Goal: Task Accomplishment & Management: Complete application form

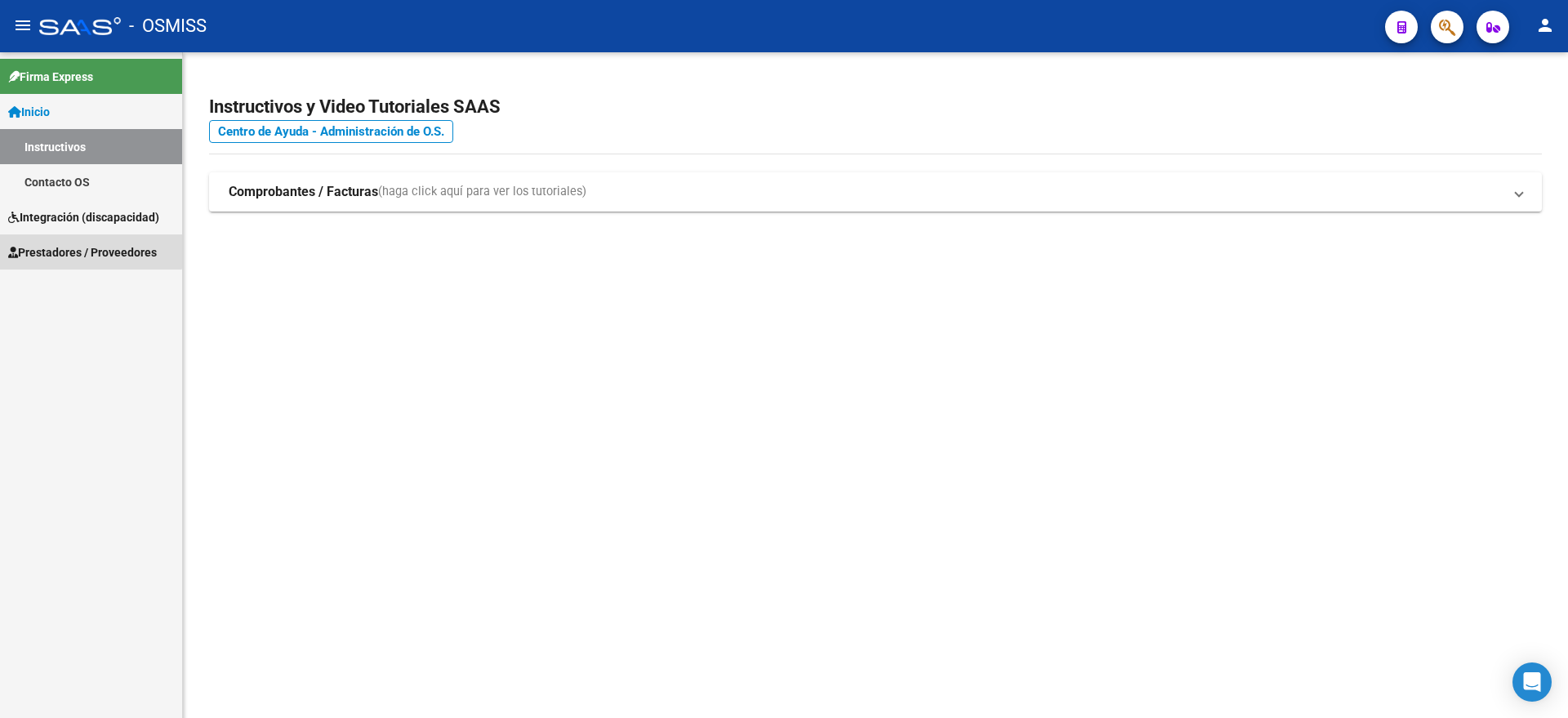
click at [65, 244] on span "Prestadores / Proveedores" at bounding box center [82, 253] width 148 height 18
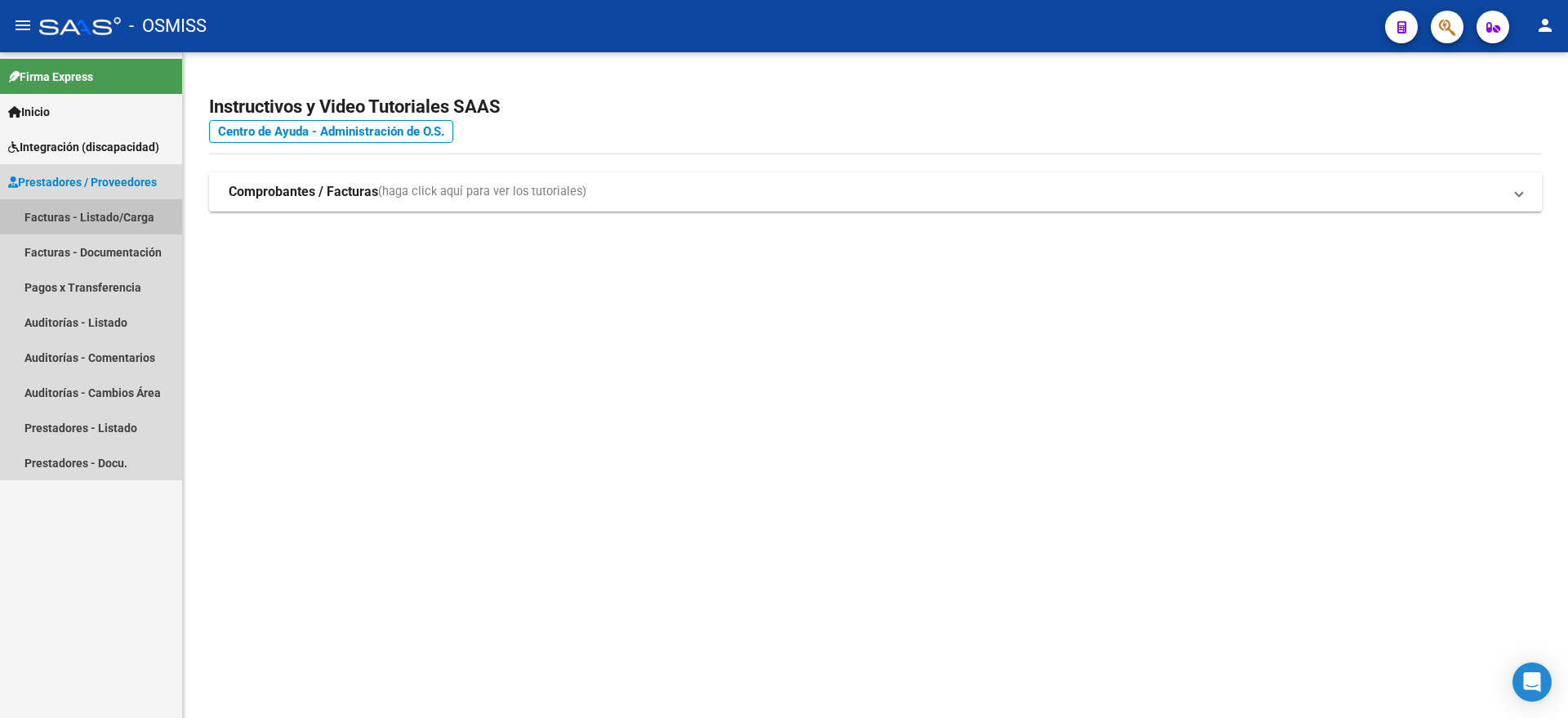
click at [84, 218] on link "Facturas - Listado/Carga" at bounding box center [91, 217] width 182 height 35
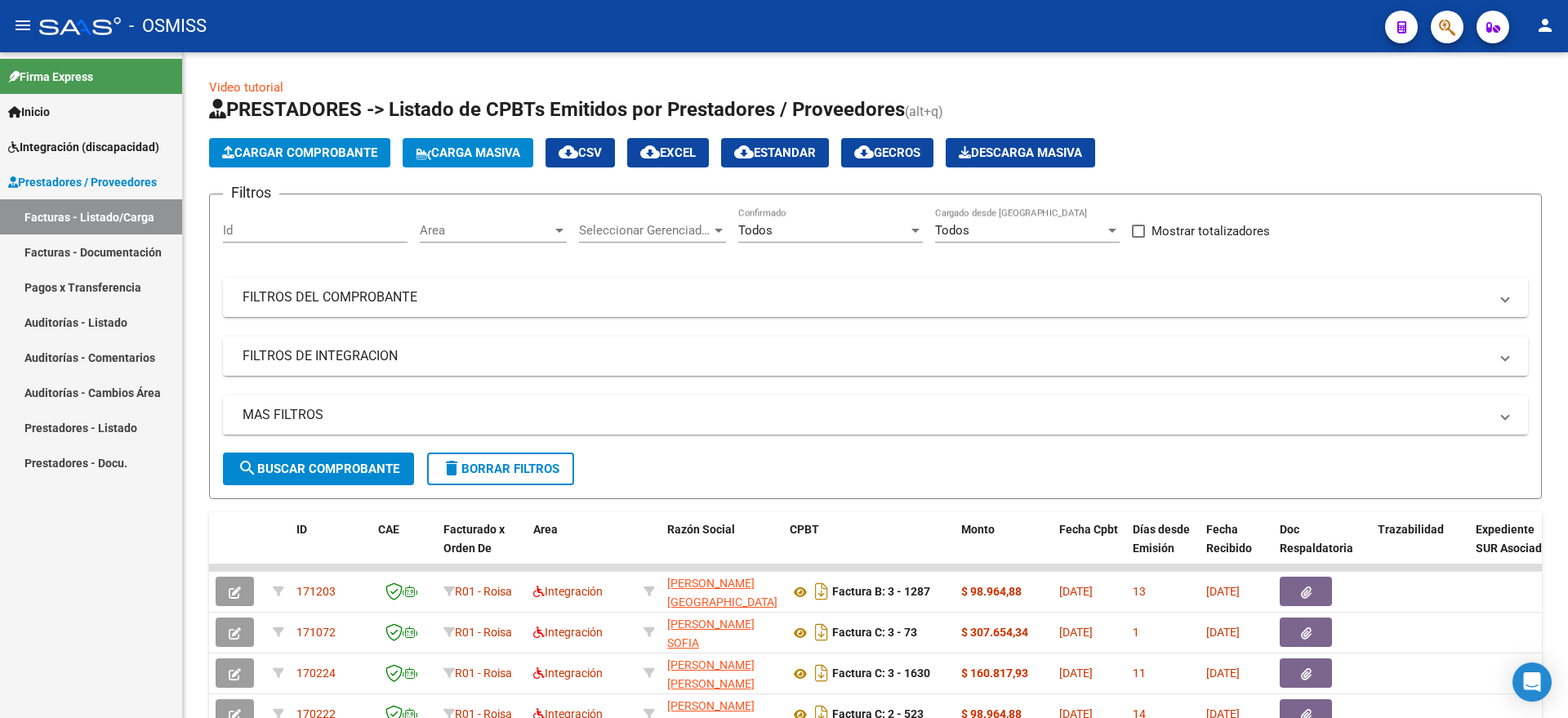
click at [83, 144] on span "Integración (discapacidad)" at bounding box center [83, 147] width 151 height 18
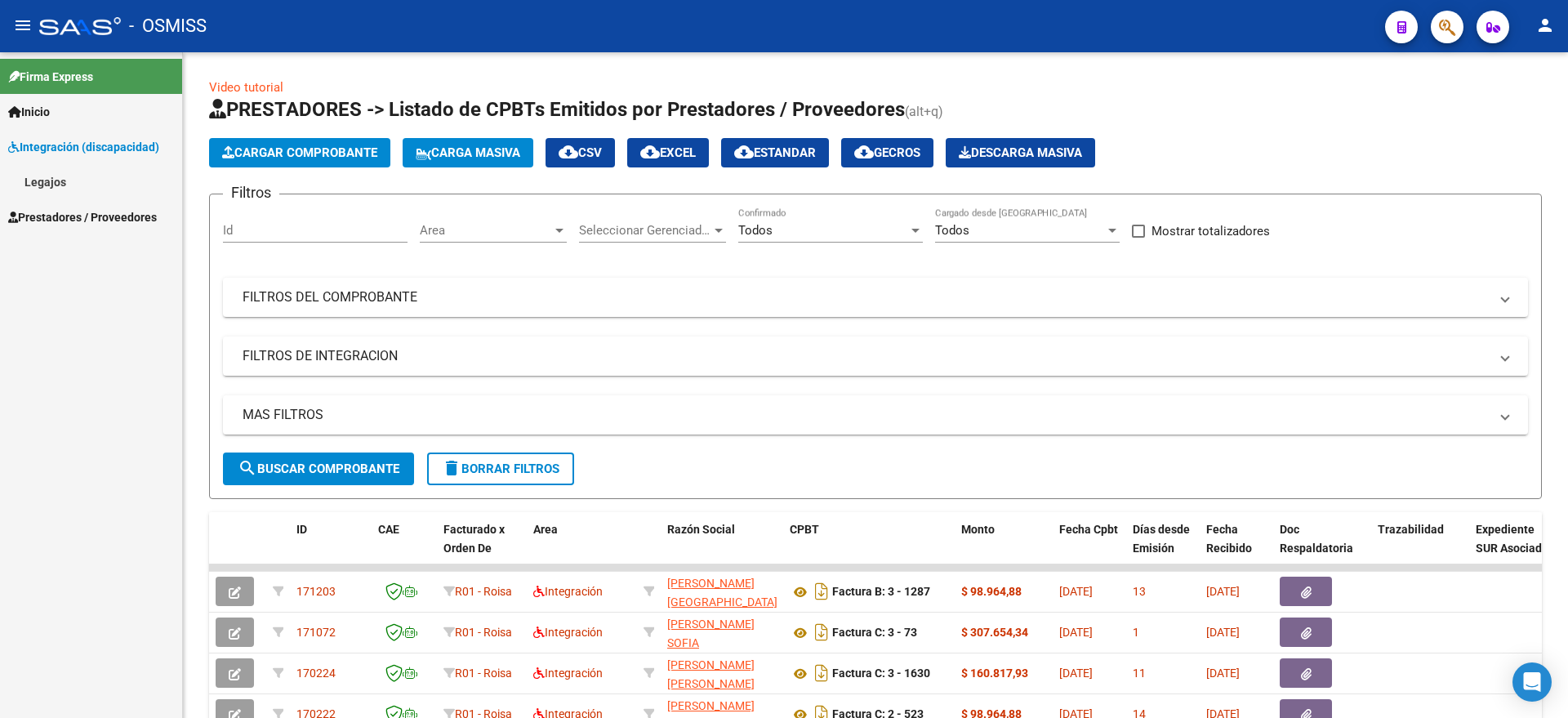
click at [107, 156] on link "Integración (discapacidad)" at bounding box center [91, 146] width 182 height 35
click at [115, 146] on span "Integración (discapacidad)" at bounding box center [83, 147] width 151 height 18
click at [28, 175] on link "Legajos" at bounding box center [91, 182] width 182 height 35
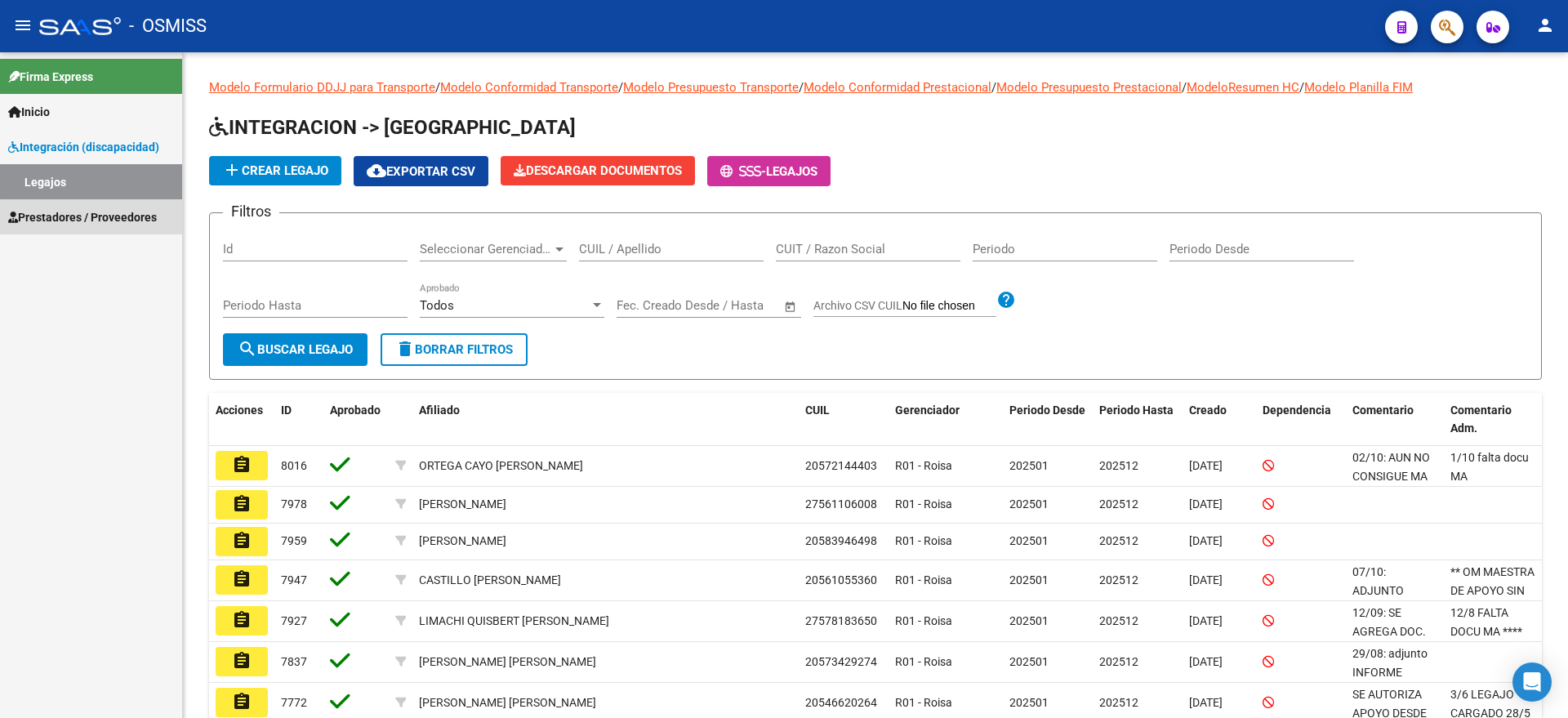
click at [95, 217] on span "Prestadores / Proveedores" at bounding box center [82, 217] width 148 height 18
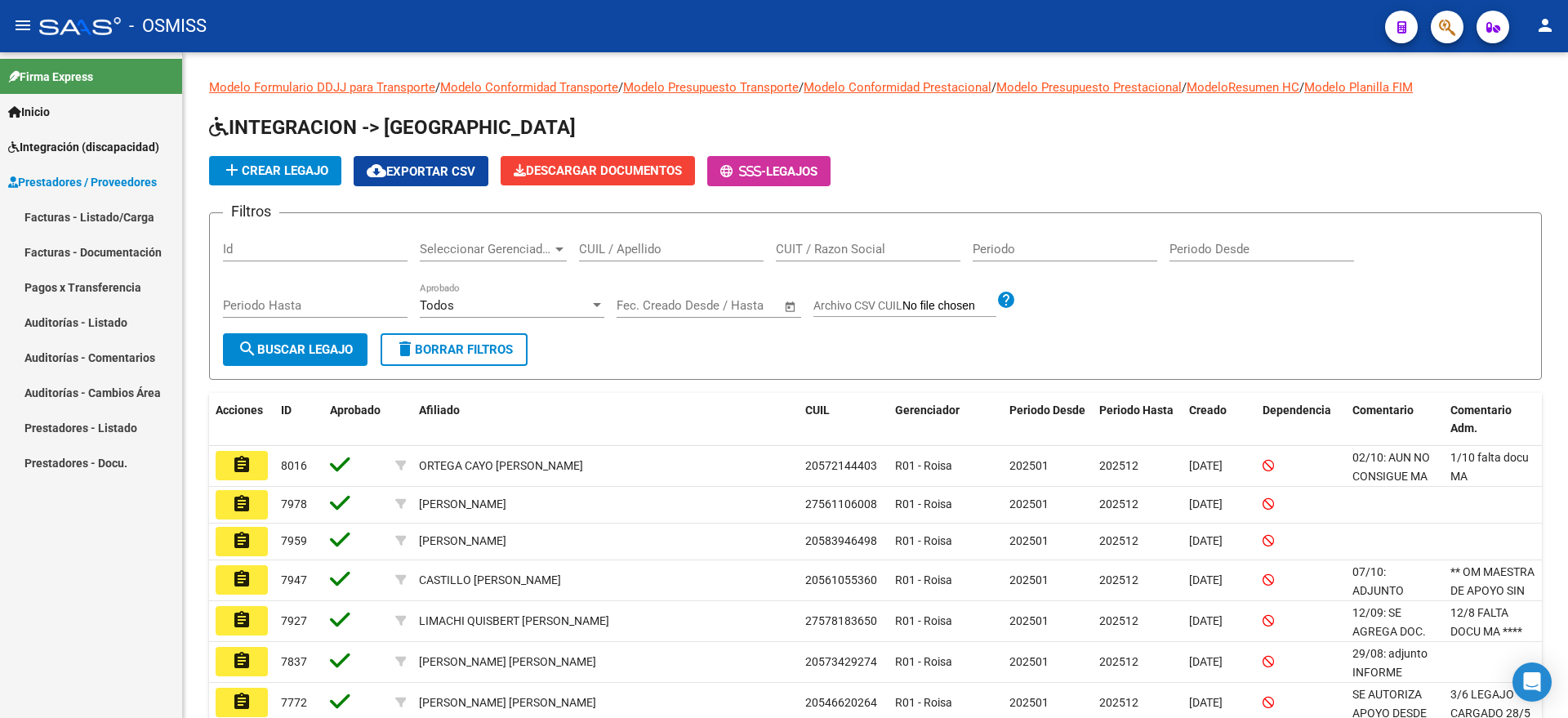
click at [104, 213] on link "Facturas - Listado/Carga" at bounding box center [91, 217] width 182 height 35
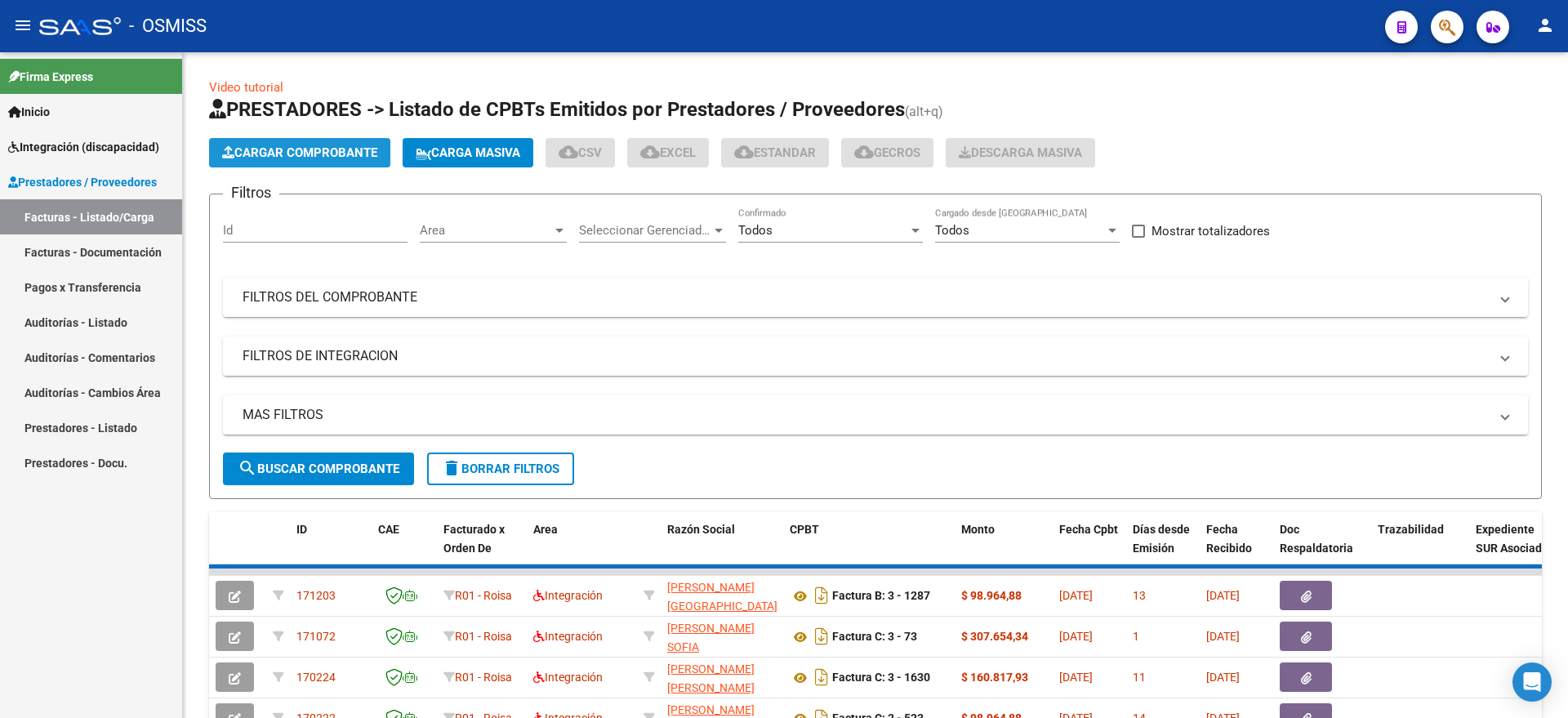
click at [286, 158] on span "Cargar Comprobante" at bounding box center [299, 153] width 155 height 15
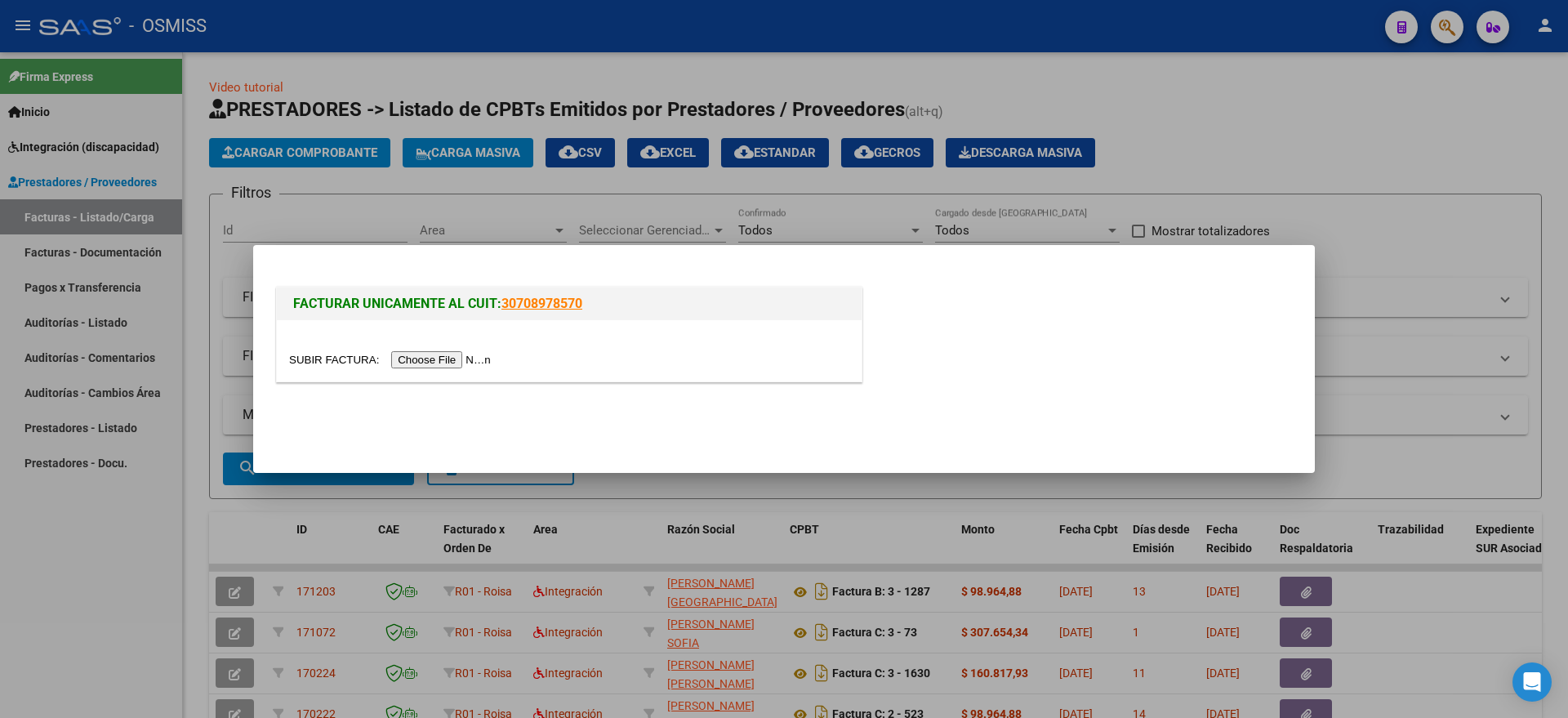
click at [386, 357] on input "file" at bounding box center [392, 360] width 206 height 17
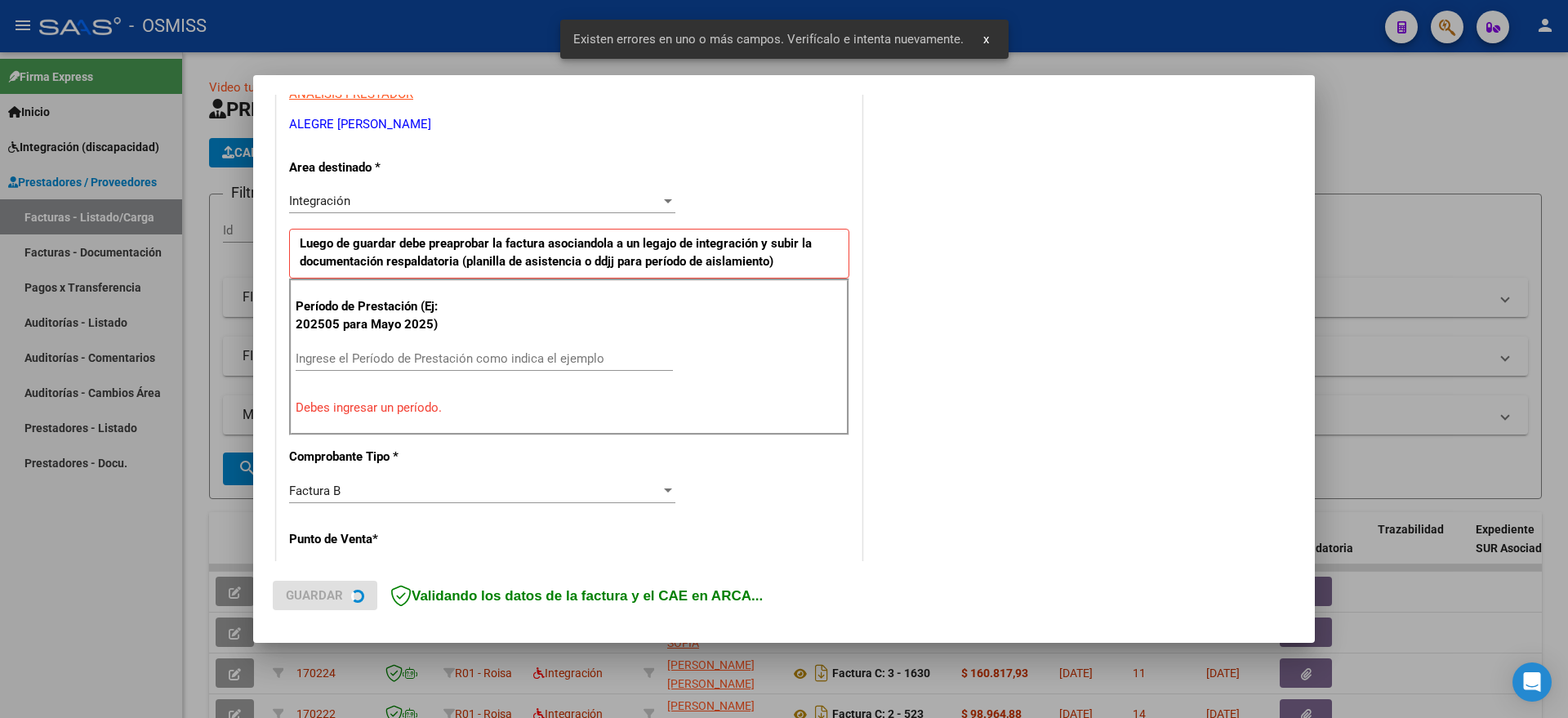
scroll to position [336, 0]
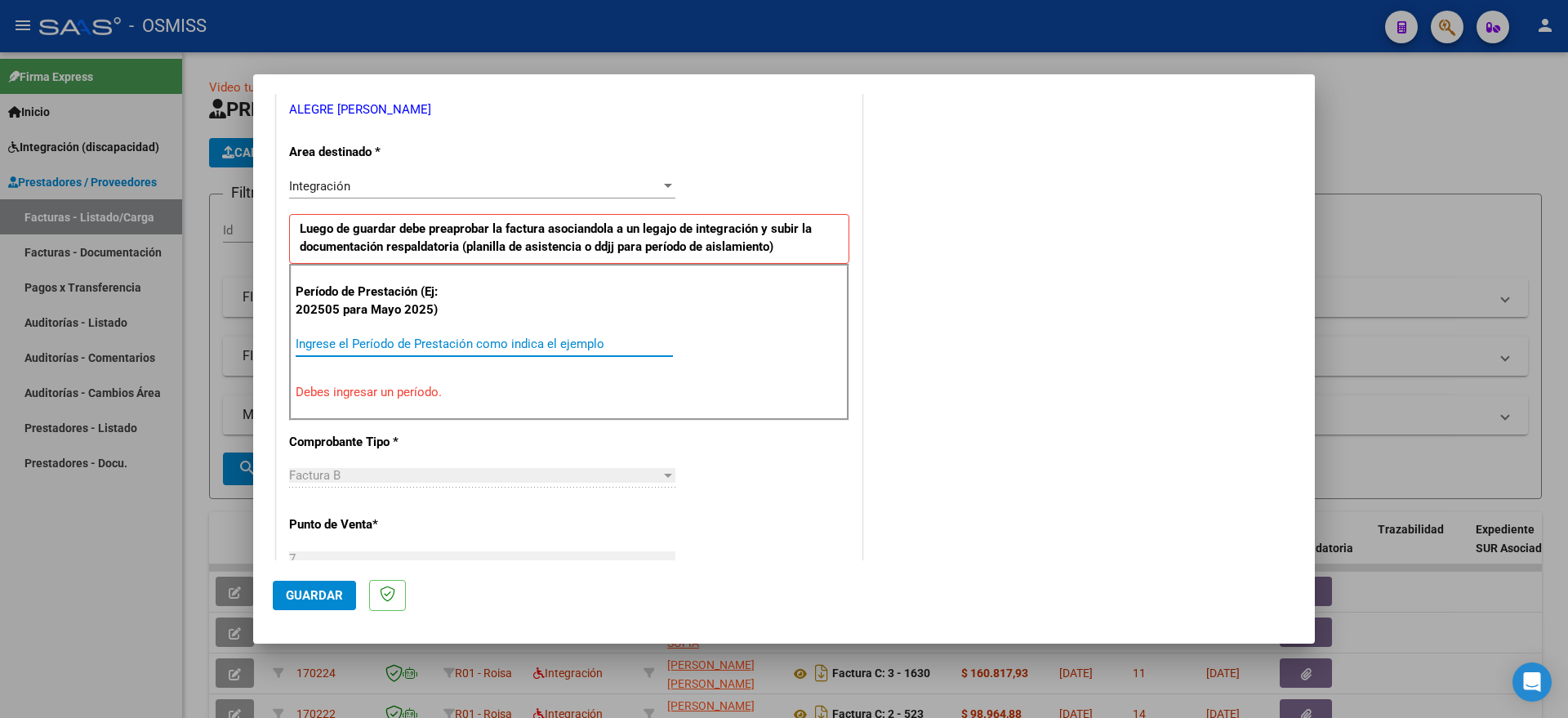
click at [421, 342] on input "Ingrese el Período de Prestación como indica el ejemplo" at bounding box center [483, 344] width 377 height 15
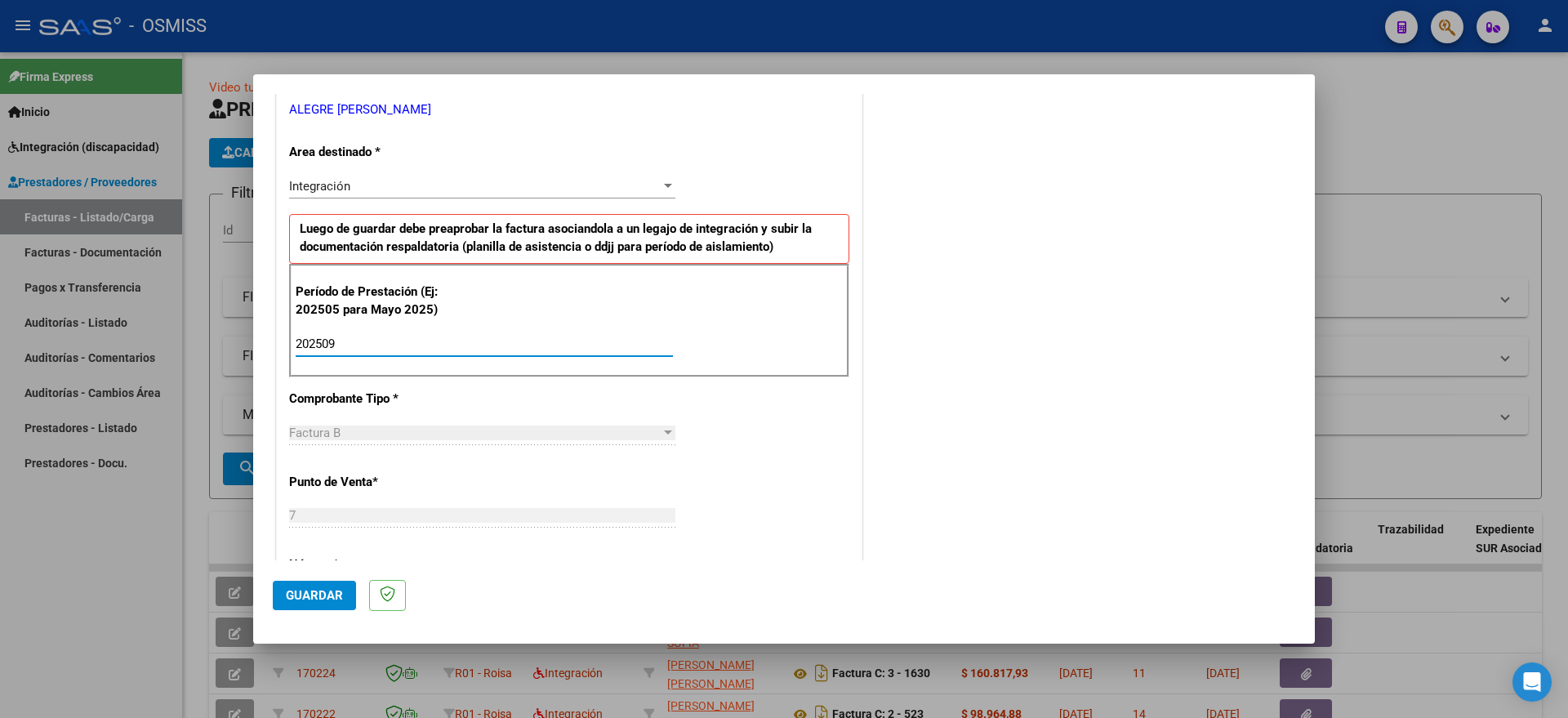
type input "202509"
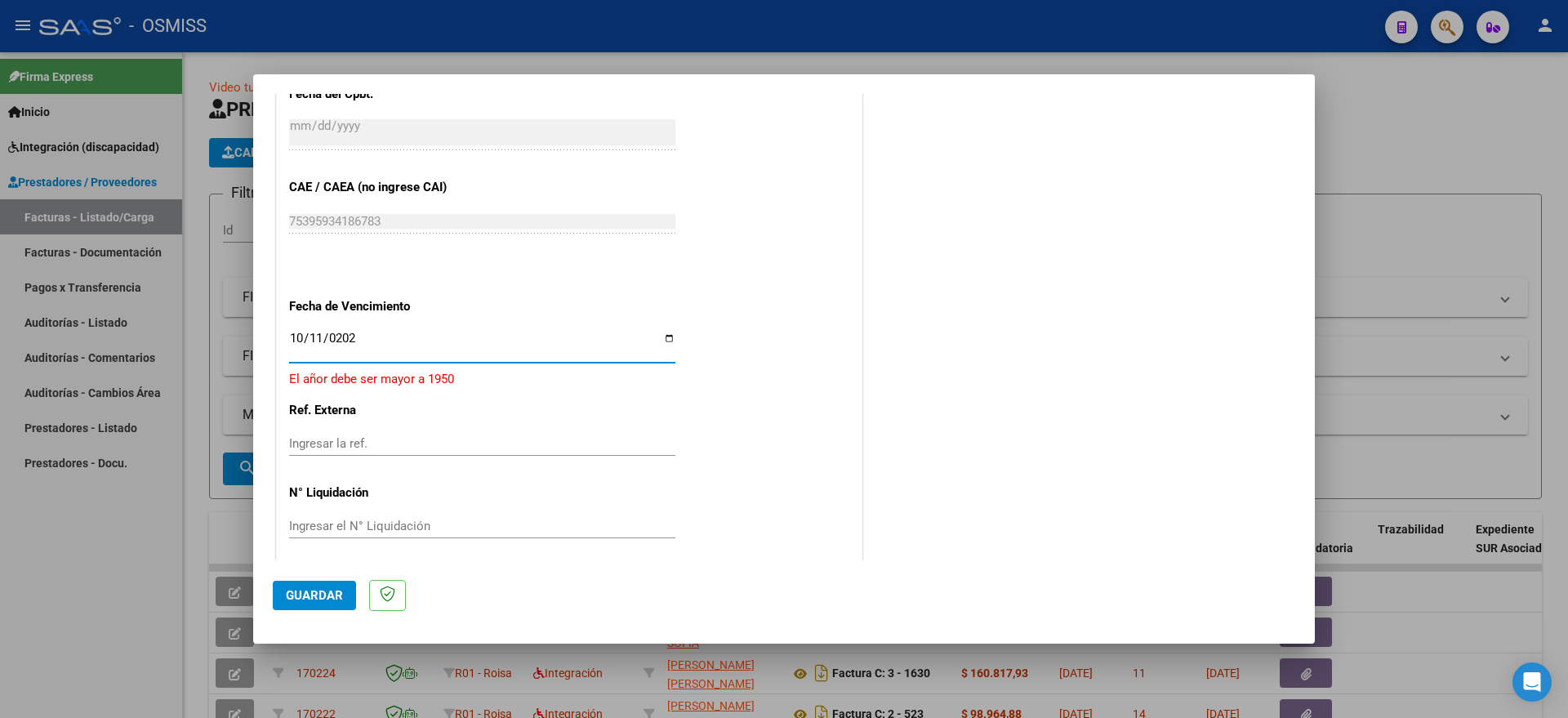
type input "[DATE]"
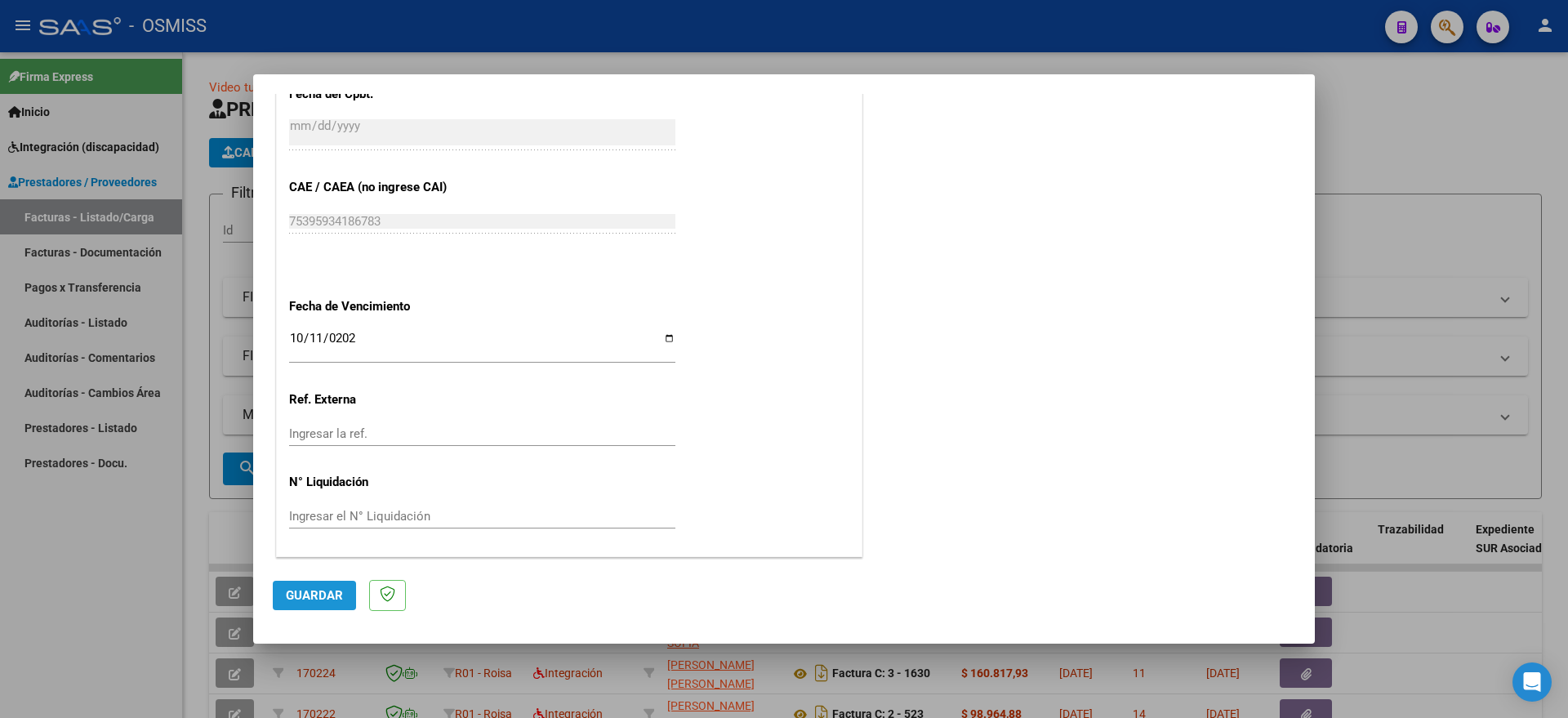
click at [291, 593] on span "Guardar" at bounding box center [314, 596] width 57 height 15
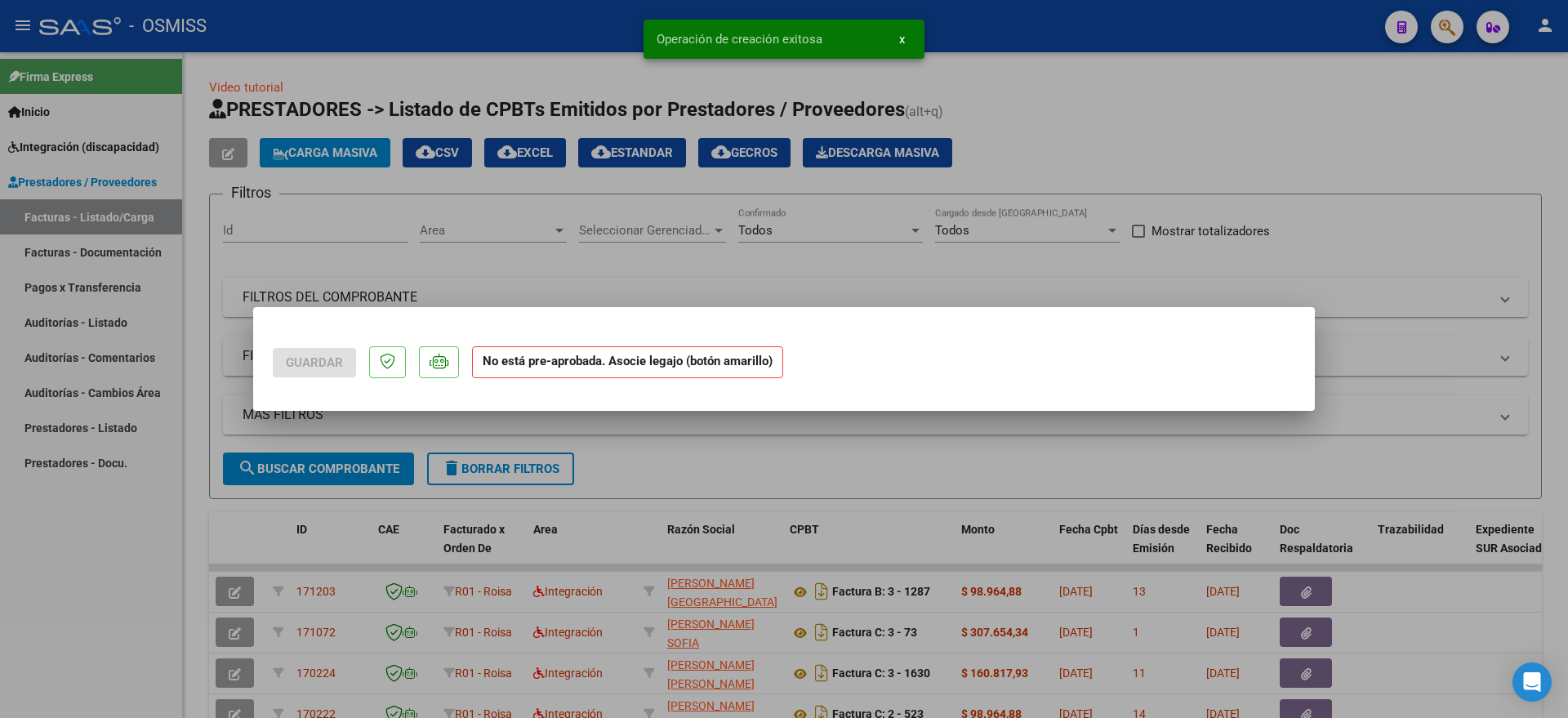
scroll to position [0, 0]
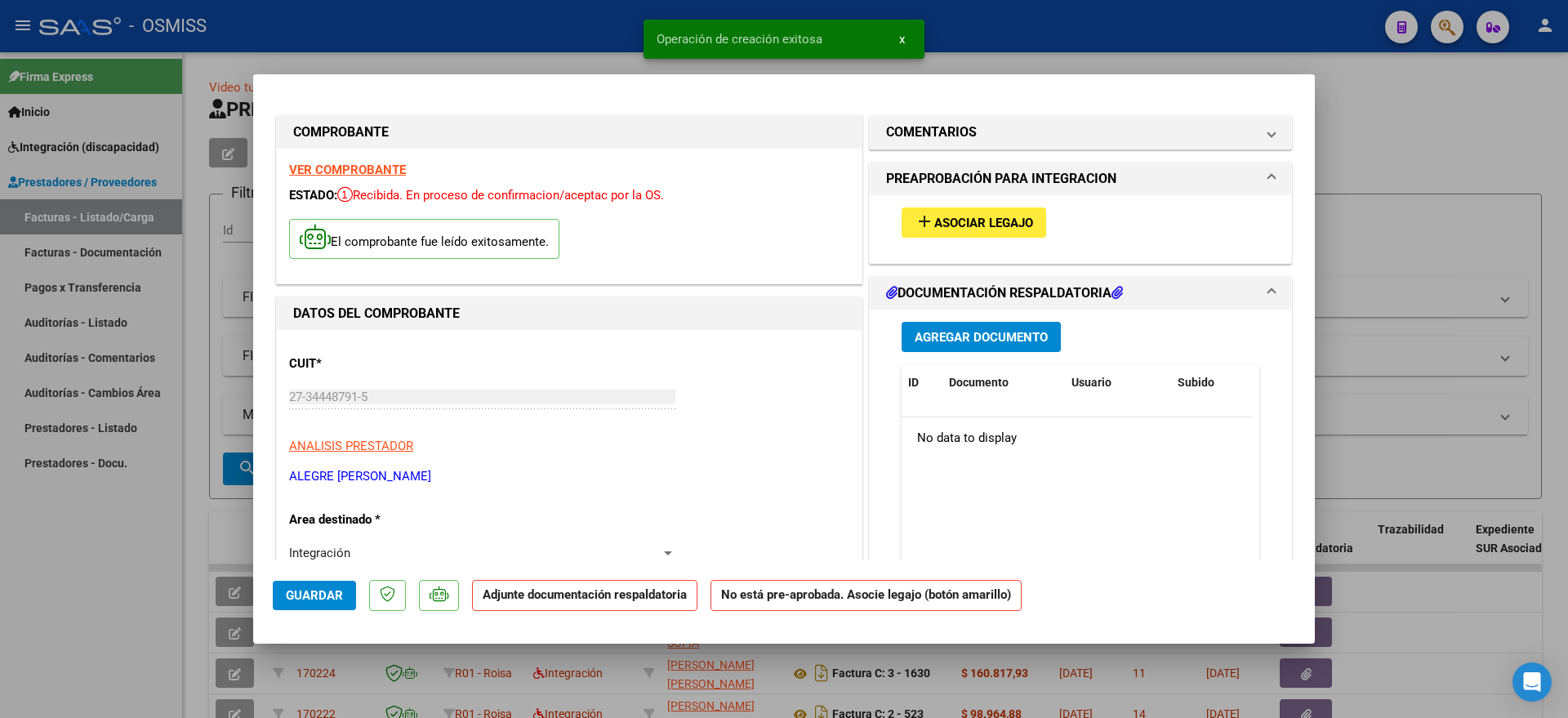
click at [944, 227] on span "Asociar Legajo" at bounding box center [984, 223] width 99 height 15
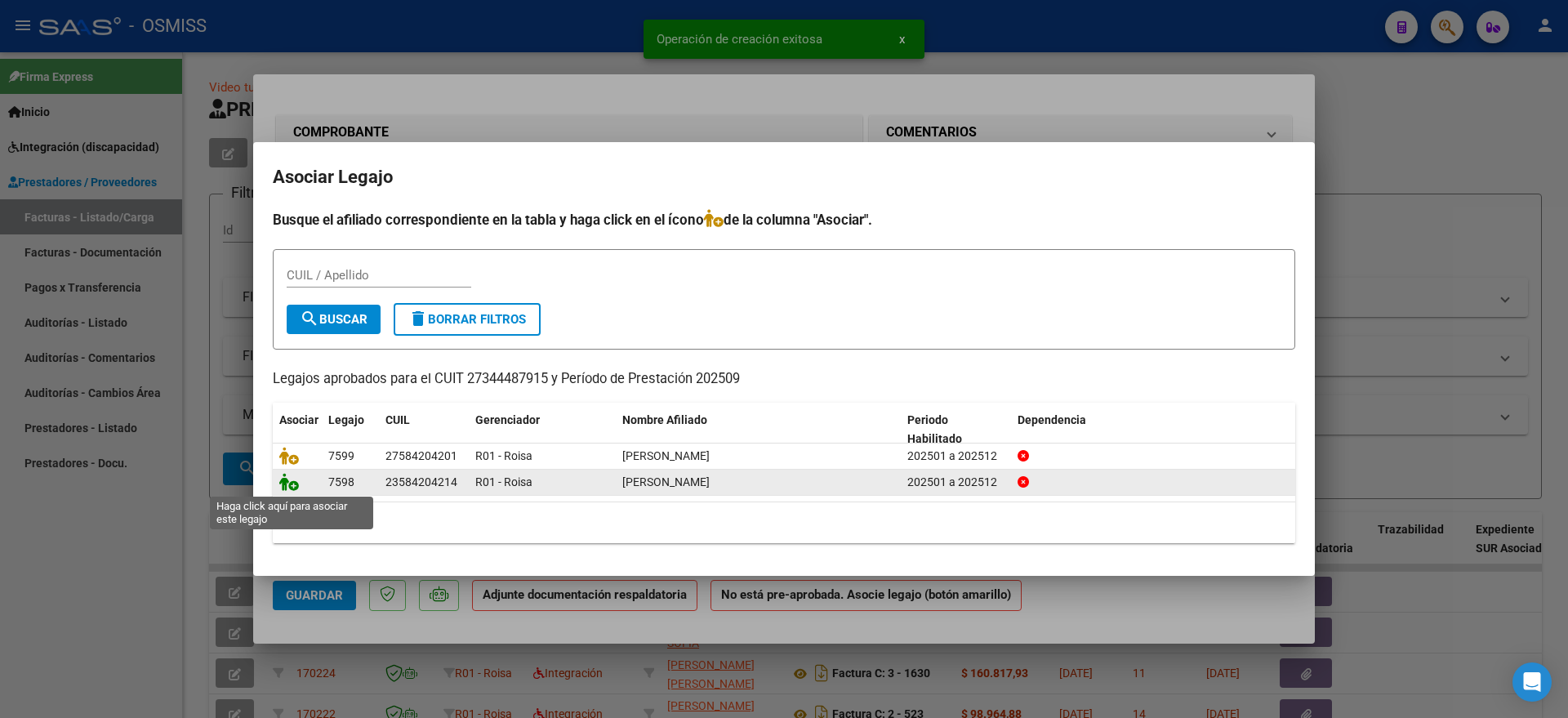
click at [286, 490] on icon at bounding box center [290, 482] width 20 height 18
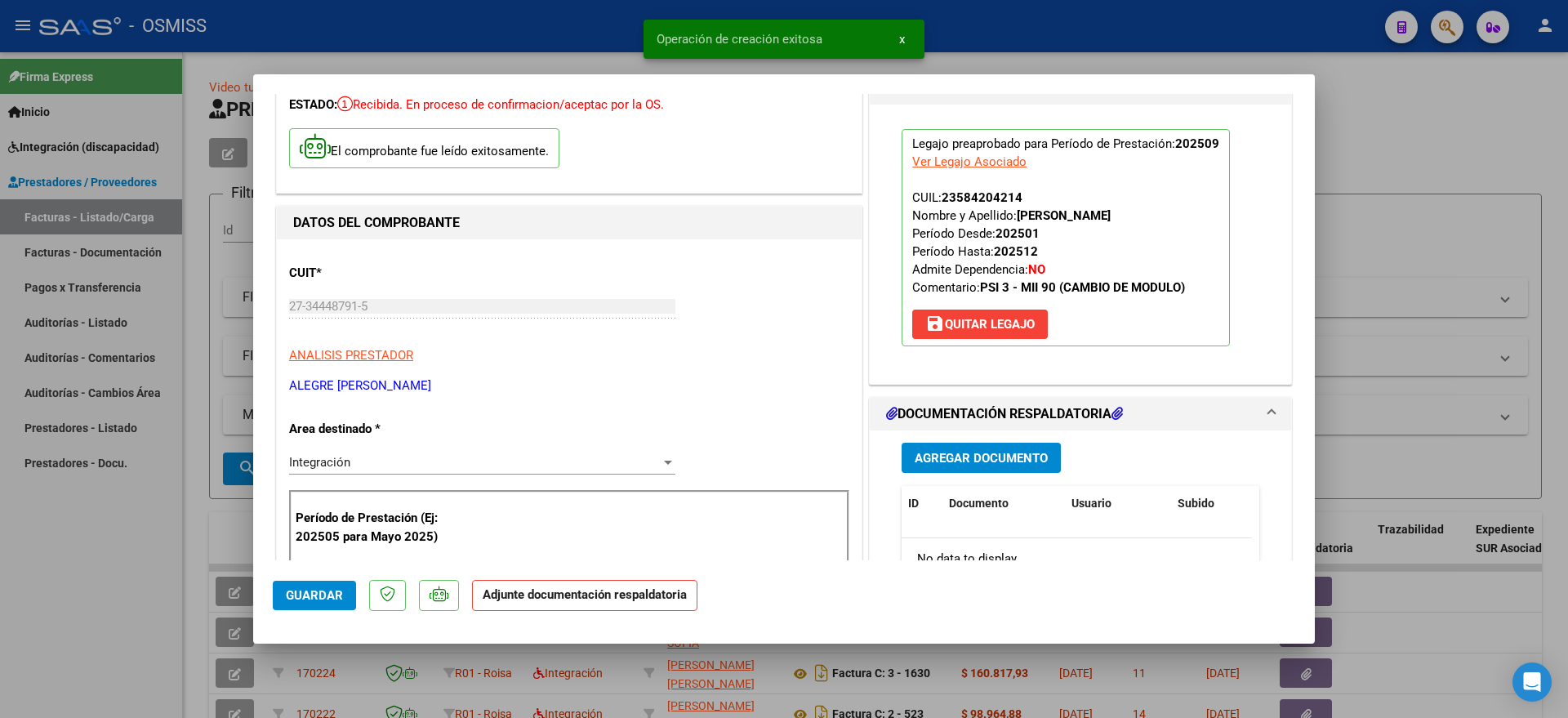
scroll to position [205, 0]
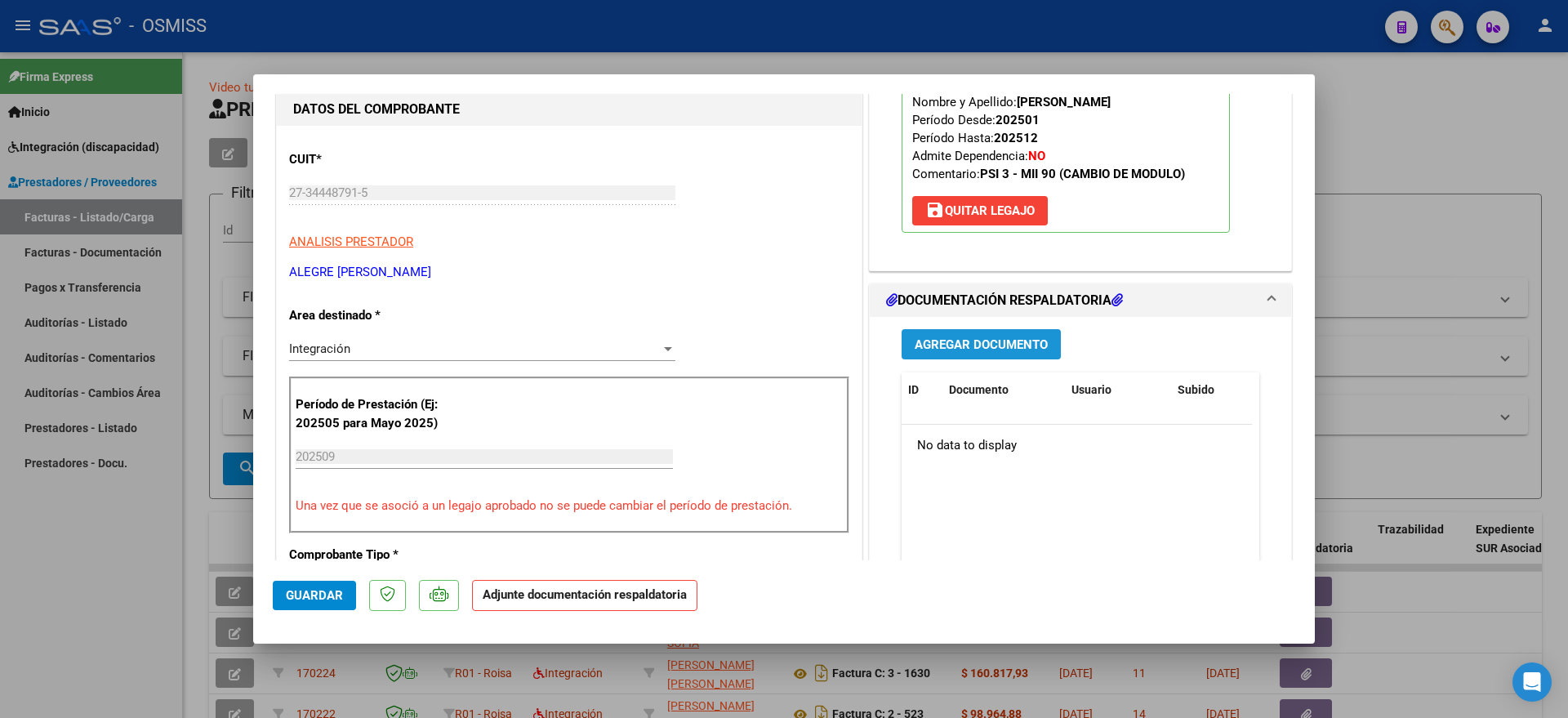
click at [968, 341] on span "Agregar Documento" at bounding box center [981, 345] width 133 height 15
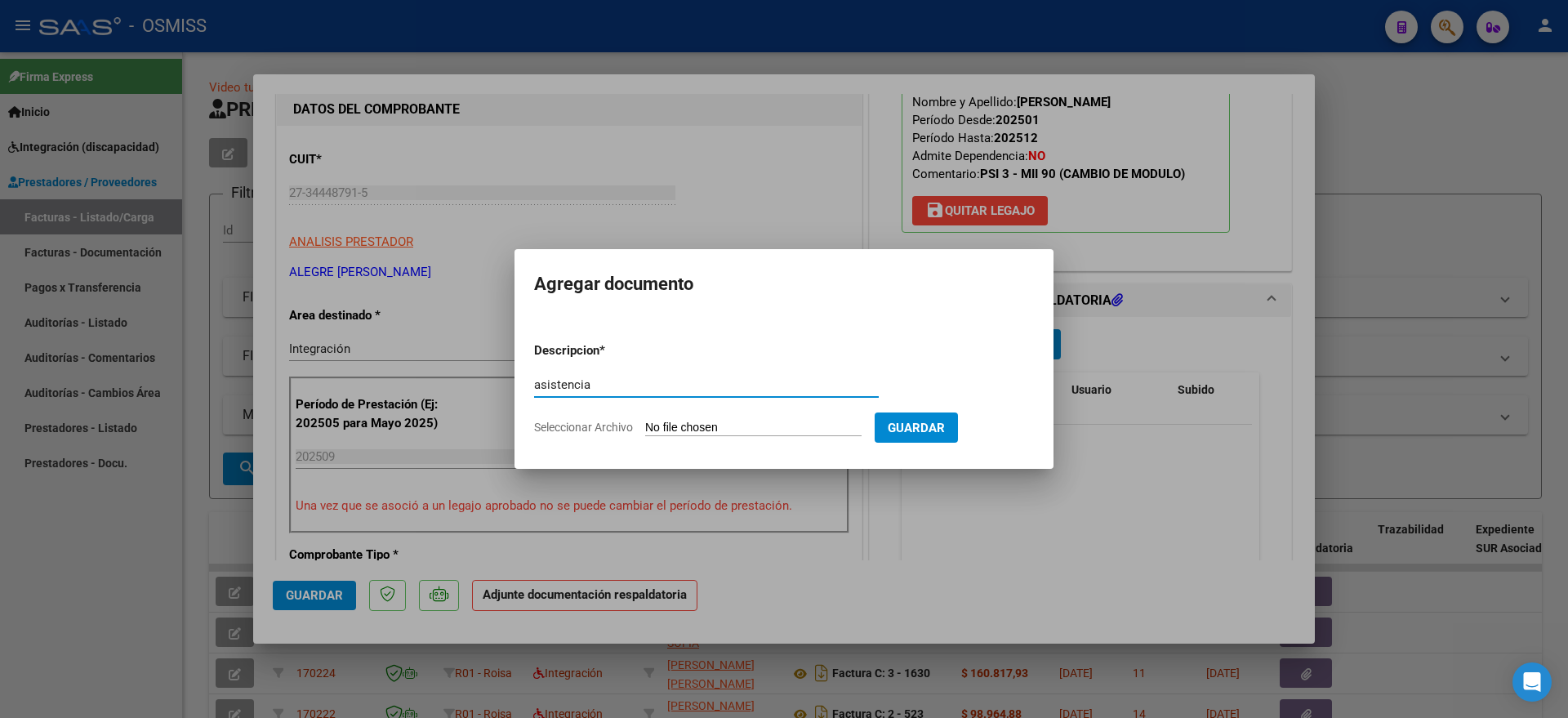
type input "asistencia"
click at [688, 427] on input "Seleccionar Archivo" at bounding box center [753, 428] width 216 height 16
type input "C:\fakepath\[PERSON_NAME][1].pdf"
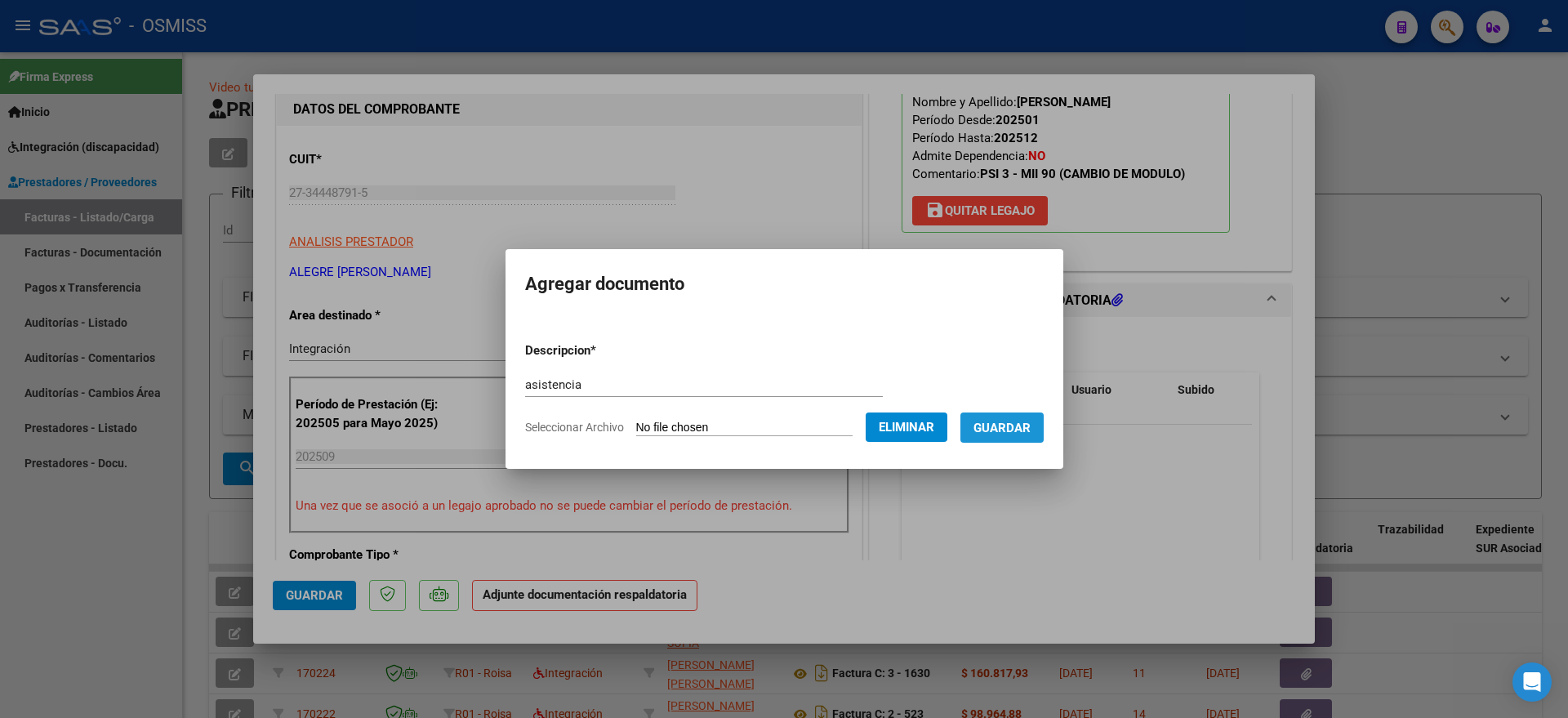
click at [1030, 426] on span "Guardar" at bounding box center [1001, 428] width 57 height 15
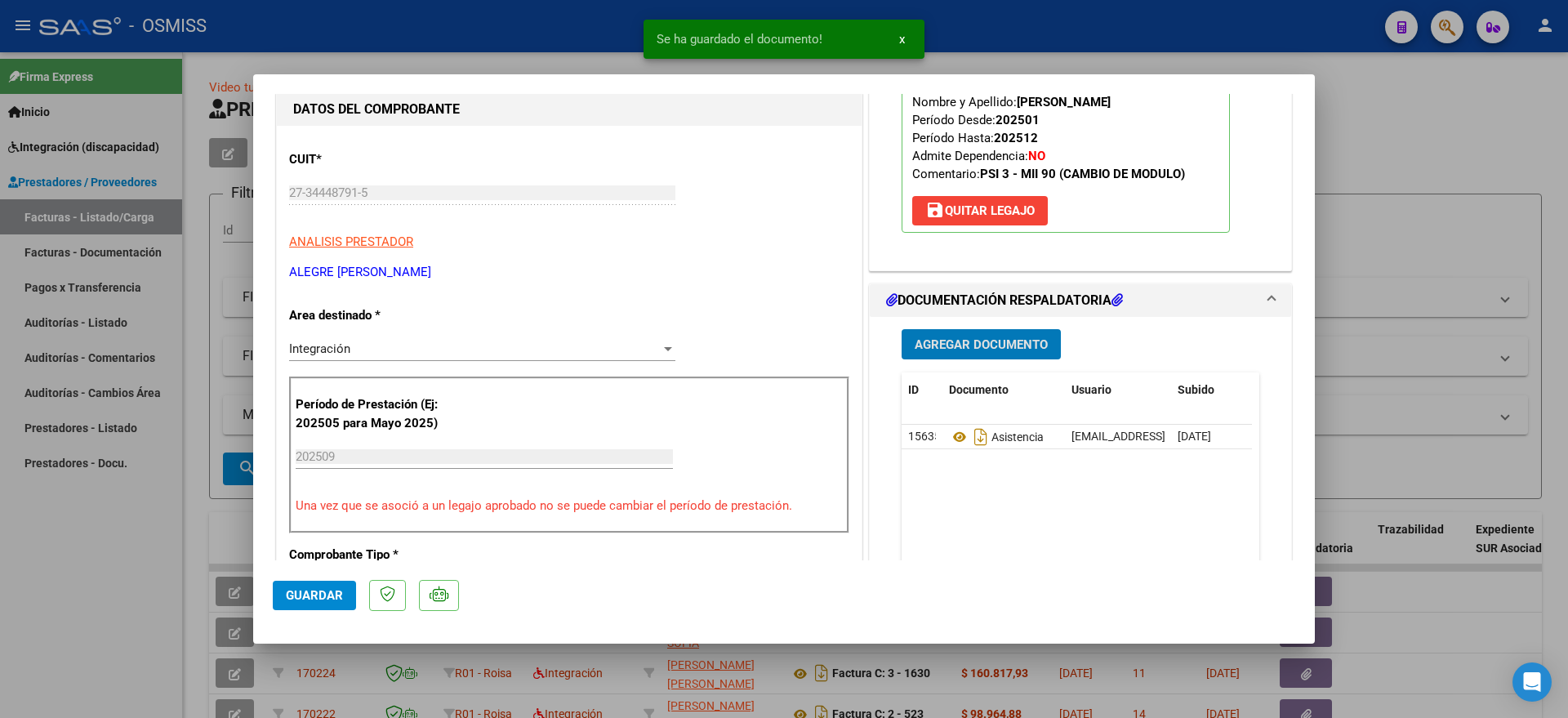
click at [334, 591] on span "Guardar" at bounding box center [314, 596] width 57 height 15
click at [7, 594] on div at bounding box center [784, 359] width 1568 height 718
type input "$ 0,00"
